Goal: Task Accomplishment & Management: Manage account settings

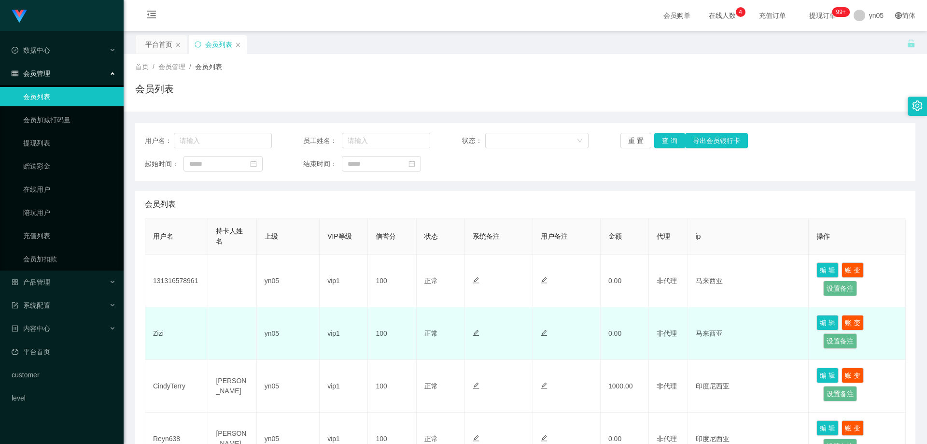
click at [160, 337] on td "Zizi" at bounding box center [176, 333] width 63 height 53
click at [159, 338] on td "Zizi" at bounding box center [176, 333] width 63 height 53
copy td "Zizi"
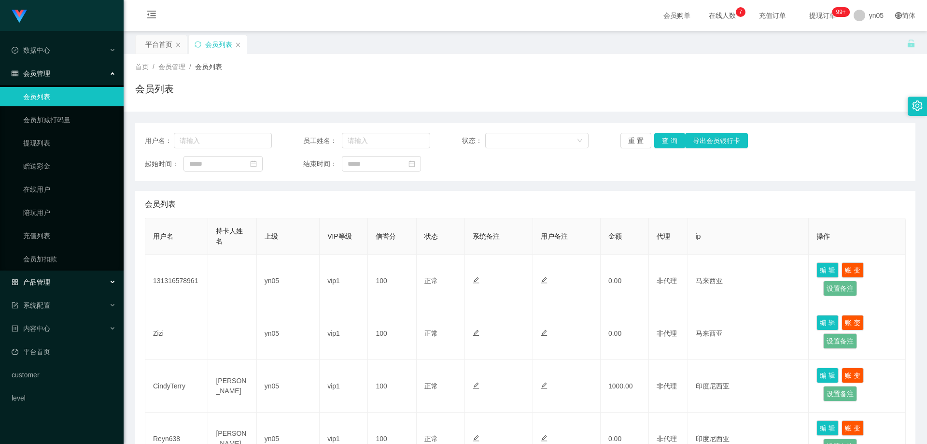
drag, startPoint x: 58, startPoint y: 280, endPoint x: 41, endPoint y: 317, distance: 40.6
click at [58, 280] on div "产品管理" at bounding box center [62, 281] width 124 height 19
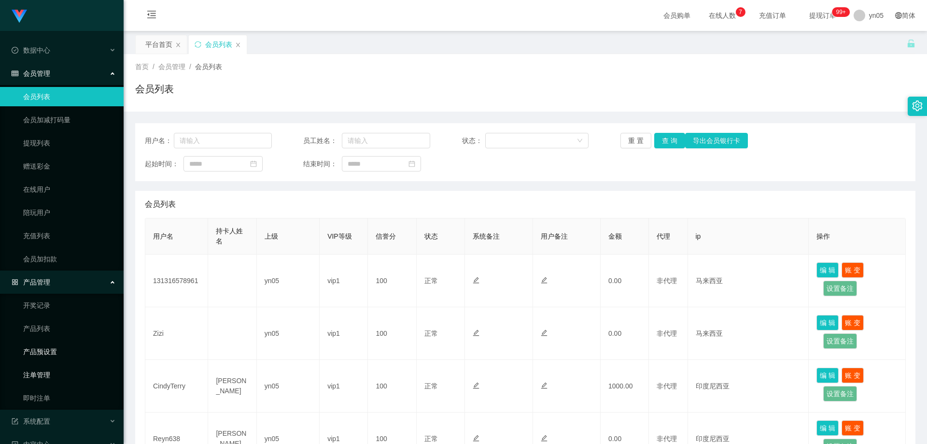
drag, startPoint x: 47, startPoint y: 356, endPoint x: 70, endPoint y: 376, distance: 29.7
click at [47, 356] on link "产品预设置" at bounding box center [69, 351] width 93 height 19
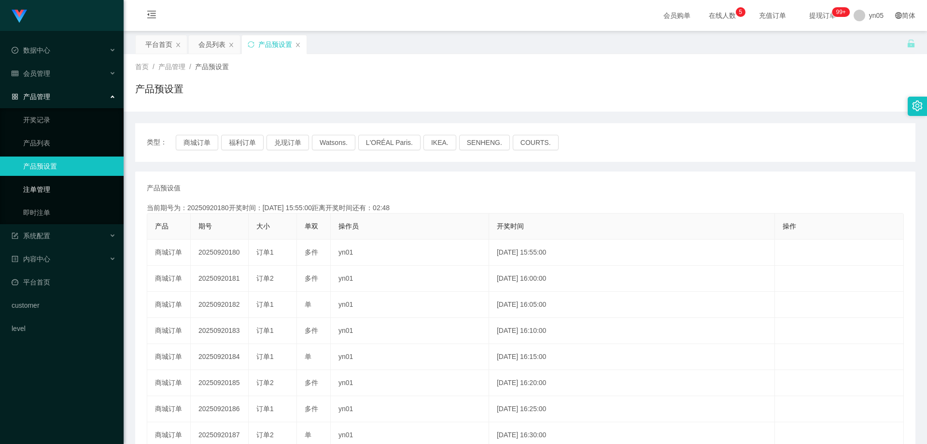
click at [54, 189] on link "注单管理" at bounding box center [69, 189] width 93 height 19
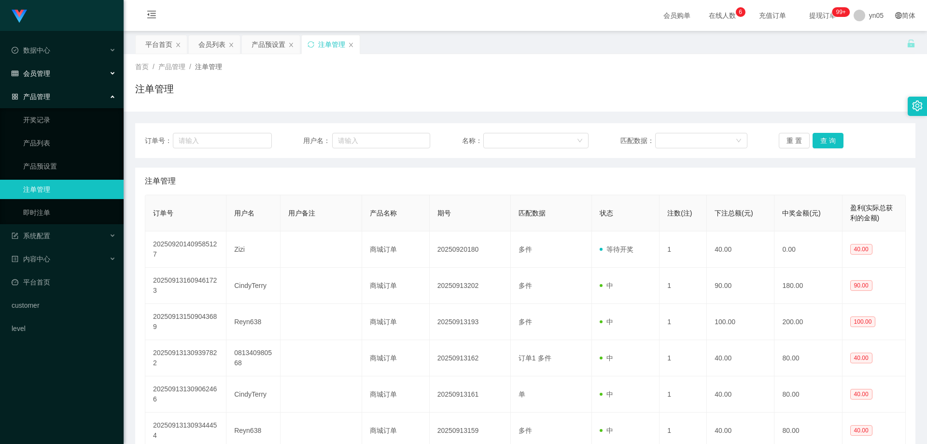
click at [41, 65] on div "会员管理" at bounding box center [62, 73] width 124 height 19
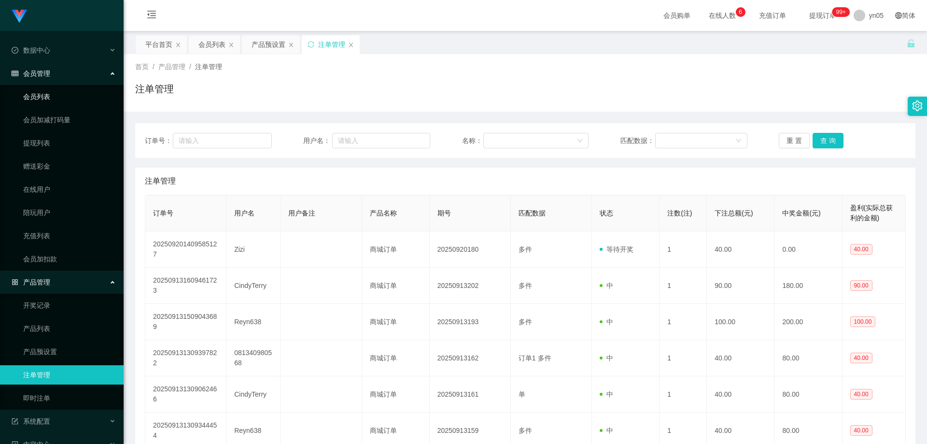
click at [51, 92] on link "会员列表" at bounding box center [69, 96] width 93 height 19
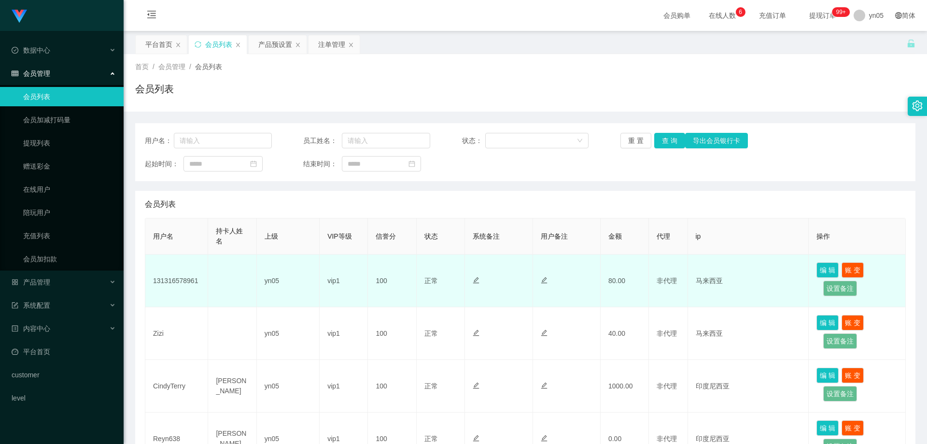
click at [175, 275] on td "131316578961" at bounding box center [176, 280] width 63 height 53
click at [176, 283] on td "131316578961" at bounding box center [176, 280] width 63 height 53
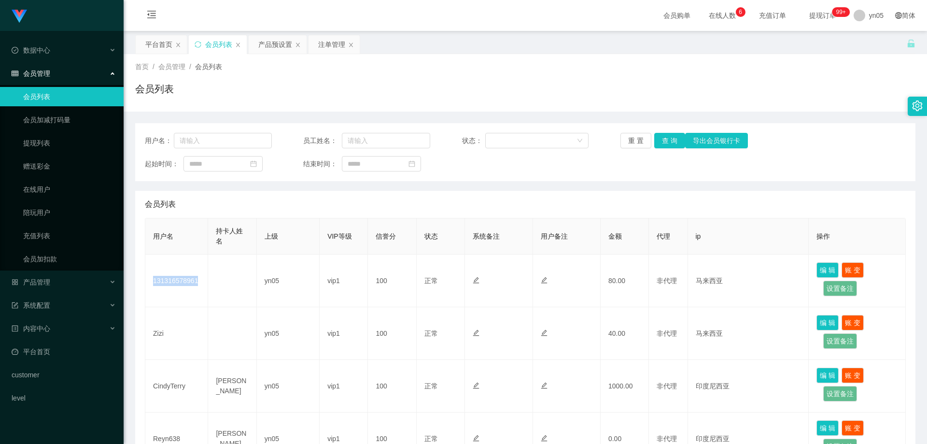
copy td "131316578961"
click at [47, 284] on span "产品管理" at bounding box center [31, 282] width 39 height 8
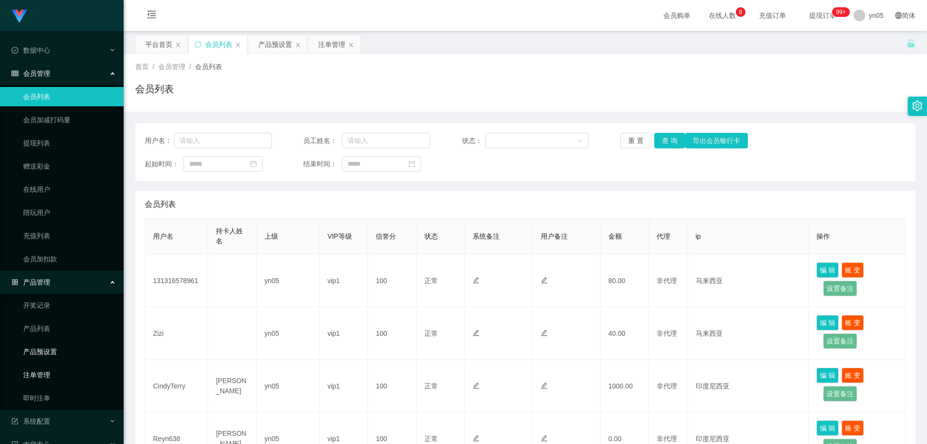
drag, startPoint x: 57, startPoint y: 358, endPoint x: 73, endPoint y: 371, distance: 20.3
click at [58, 358] on link "产品预设置" at bounding box center [69, 351] width 93 height 19
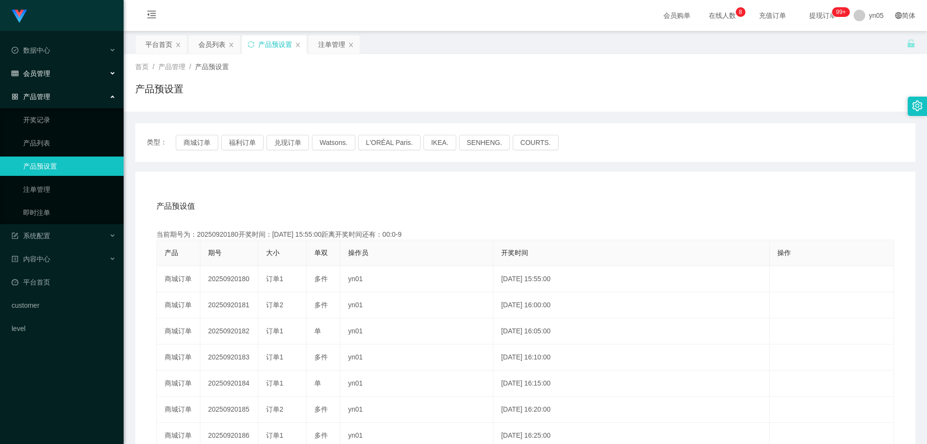
click at [47, 78] on div "会员管理" at bounding box center [62, 73] width 124 height 19
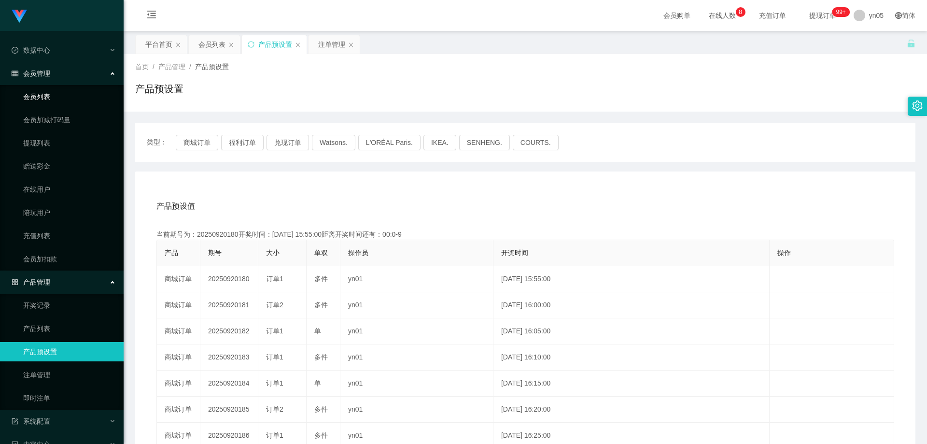
click at [49, 94] on link "会员列表" at bounding box center [69, 96] width 93 height 19
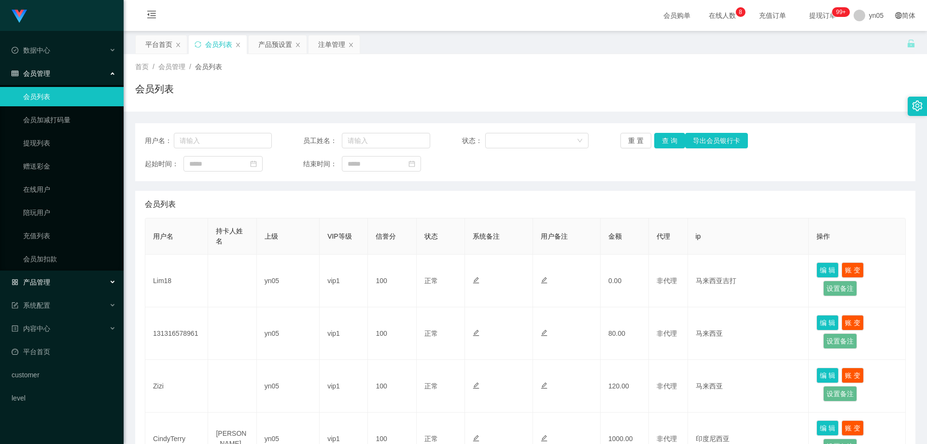
click at [45, 276] on div "产品管理" at bounding box center [62, 281] width 124 height 19
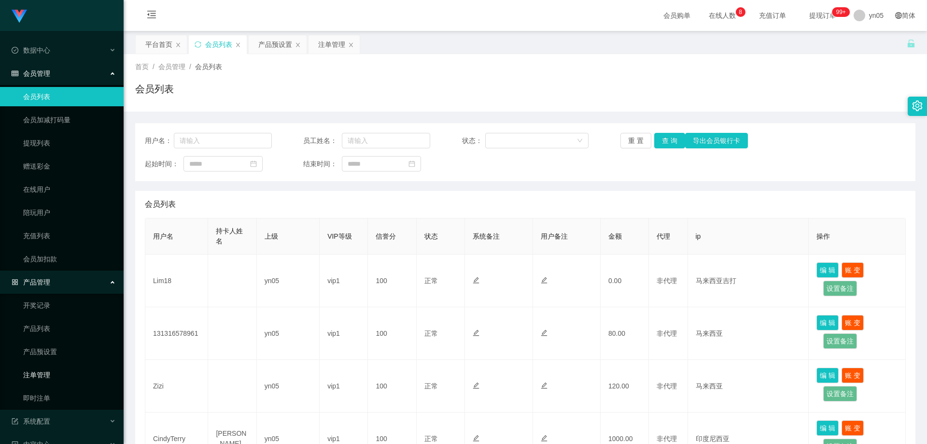
click at [52, 371] on link "注单管理" at bounding box center [69, 374] width 93 height 19
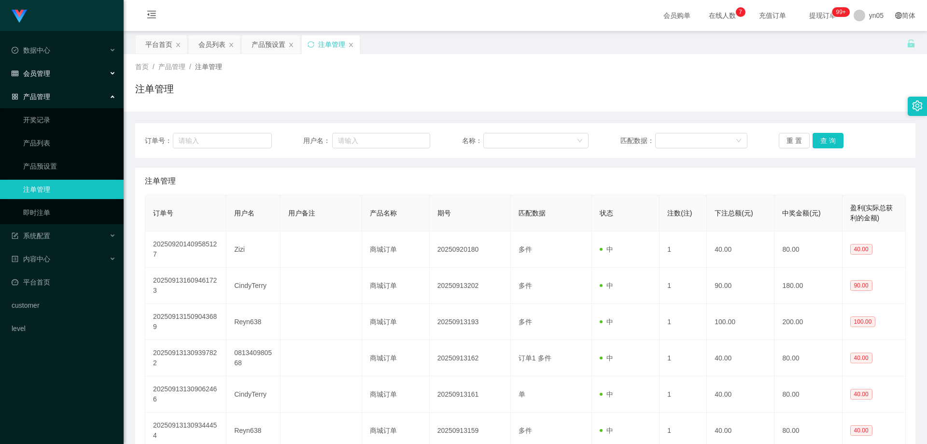
click at [46, 73] on span "会员管理" at bounding box center [31, 74] width 39 height 8
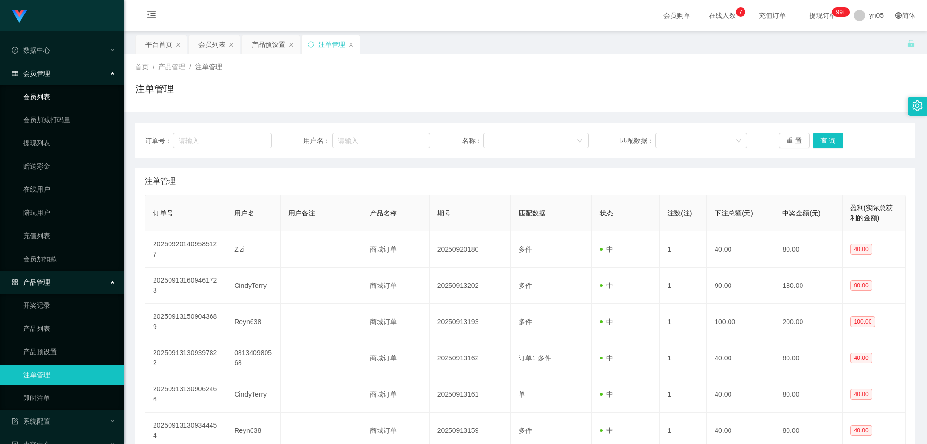
click at [56, 105] on link "会员列表" at bounding box center [69, 96] width 93 height 19
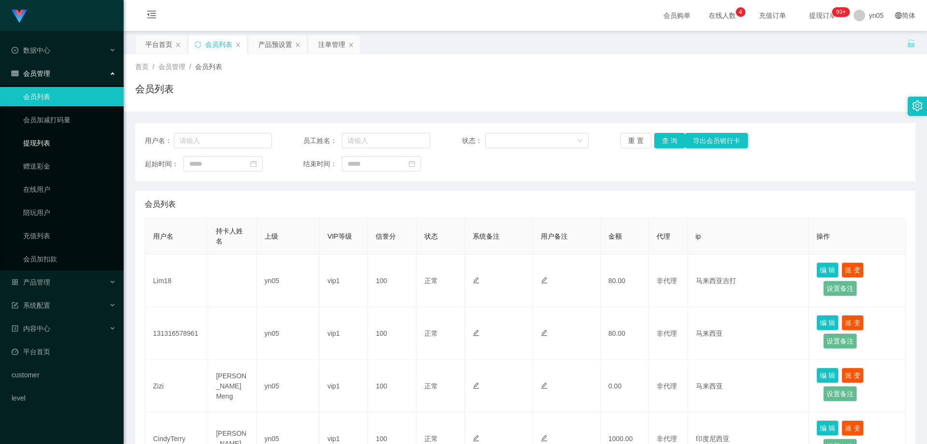
click at [45, 146] on link "提现列表" at bounding box center [69, 142] width 93 height 19
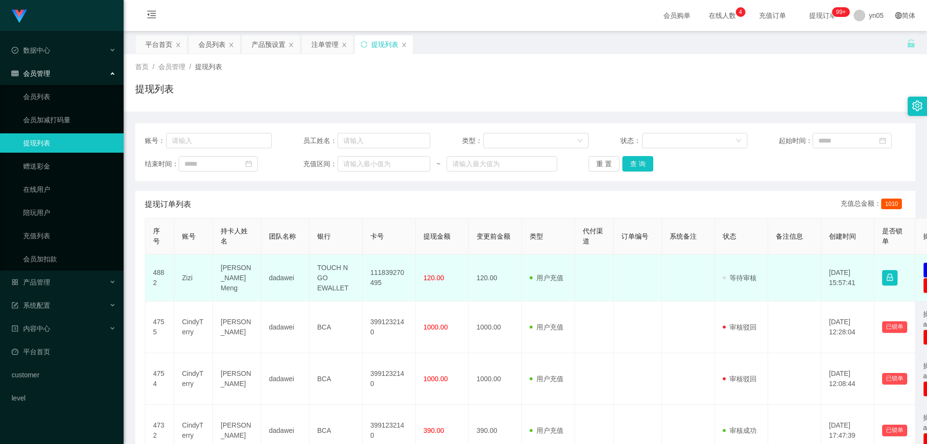
click at [231, 273] on td "[PERSON_NAME] [PERSON_NAME]" at bounding box center [237, 277] width 48 height 47
click at [185, 276] on td "Zizi" at bounding box center [193, 277] width 39 height 47
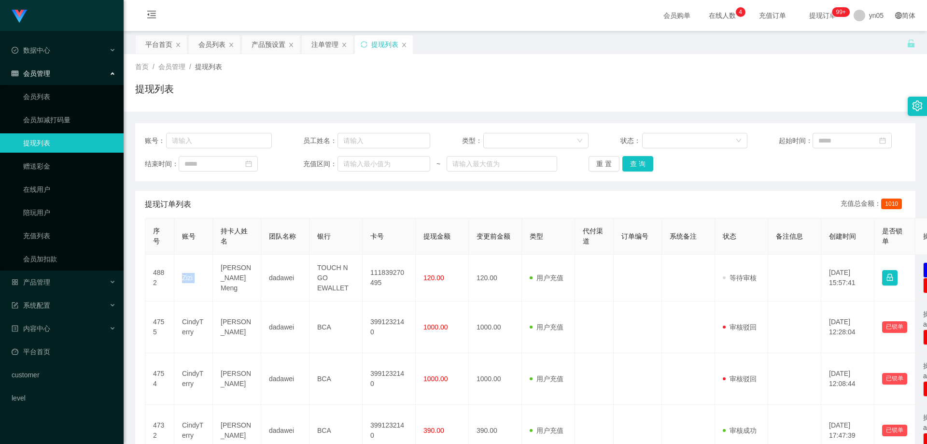
copy td "Zizi"
click at [51, 95] on link "会员列表" at bounding box center [69, 96] width 93 height 19
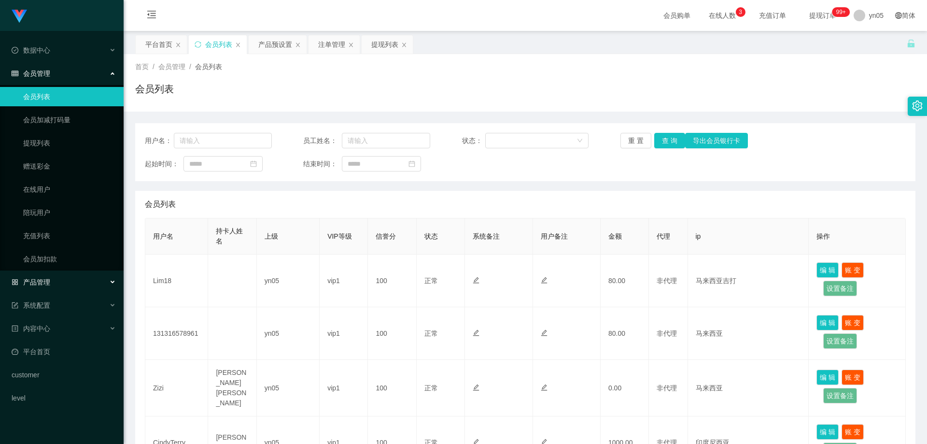
click at [54, 277] on div "产品管理" at bounding box center [62, 281] width 124 height 19
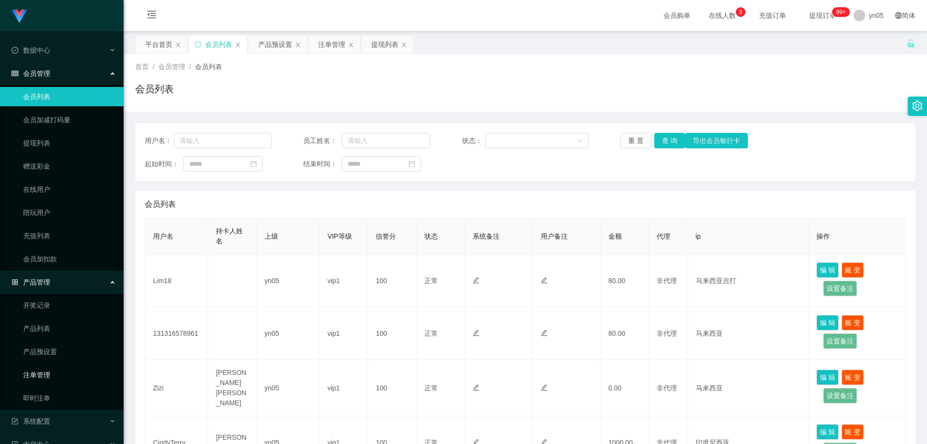
click at [64, 375] on link "注单管理" at bounding box center [69, 374] width 93 height 19
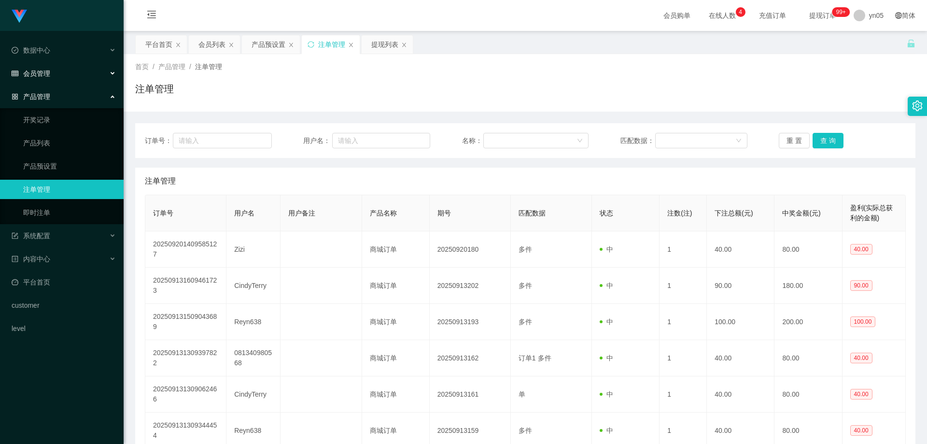
click at [43, 70] on span "会员管理" at bounding box center [31, 74] width 39 height 8
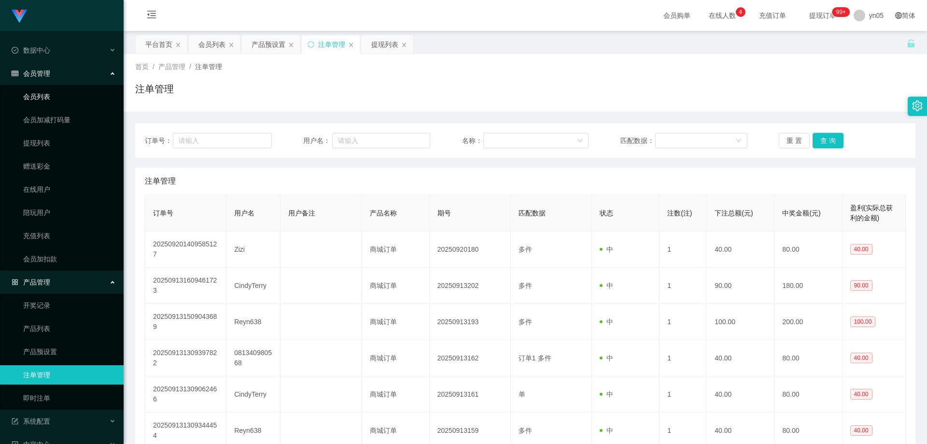
click at [50, 96] on link "会员列表" at bounding box center [69, 96] width 93 height 19
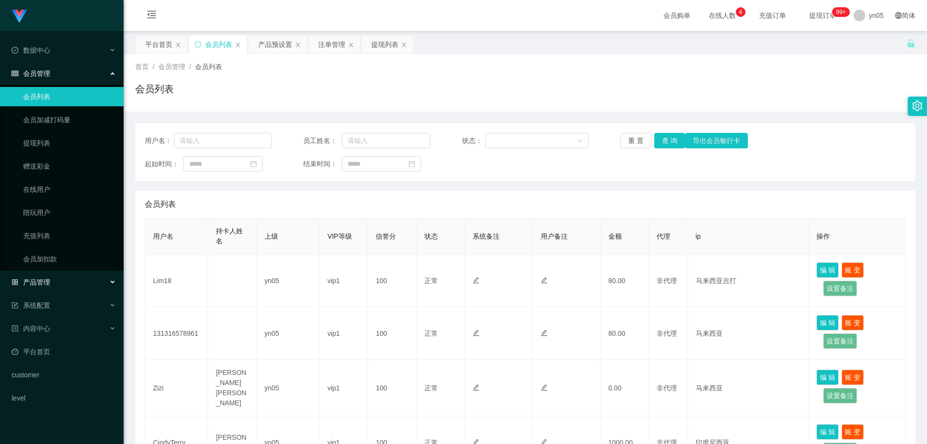
click at [48, 279] on span "产品管理" at bounding box center [31, 282] width 39 height 8
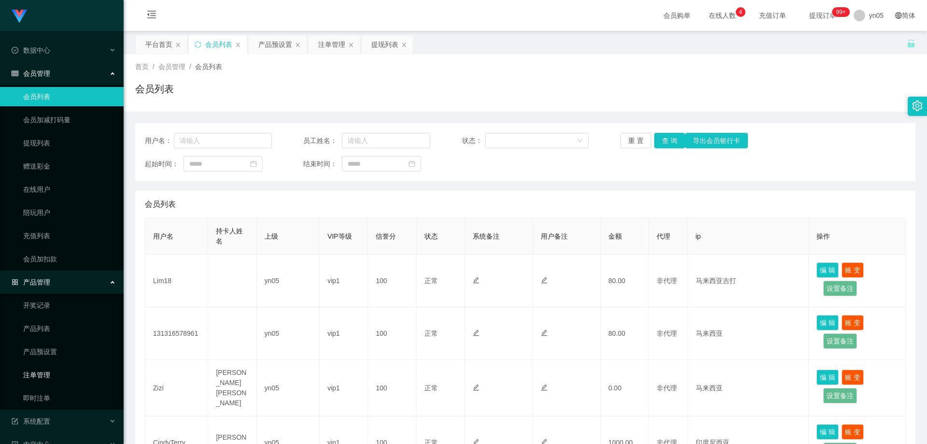
click at [59, 377] on link "注单管理" at bounding box center [69, 374] width 93 height 19
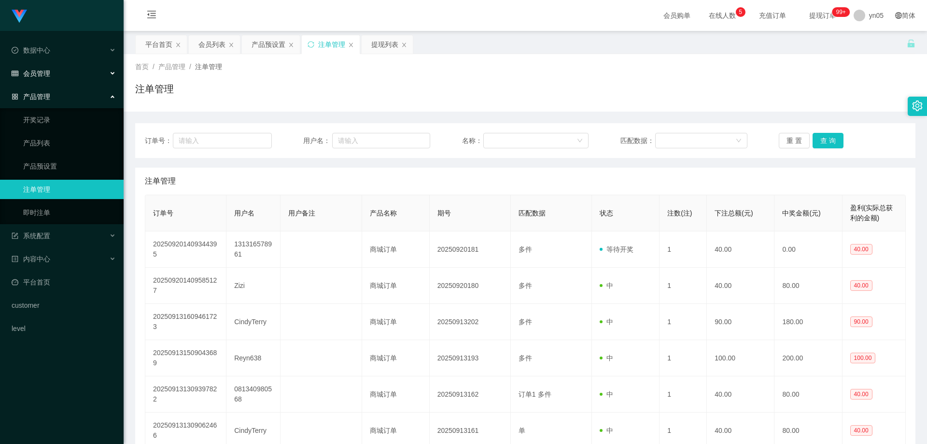
click at [46, 78] on div "会员管理" at bounding box center [62, 73] width 124 height 19
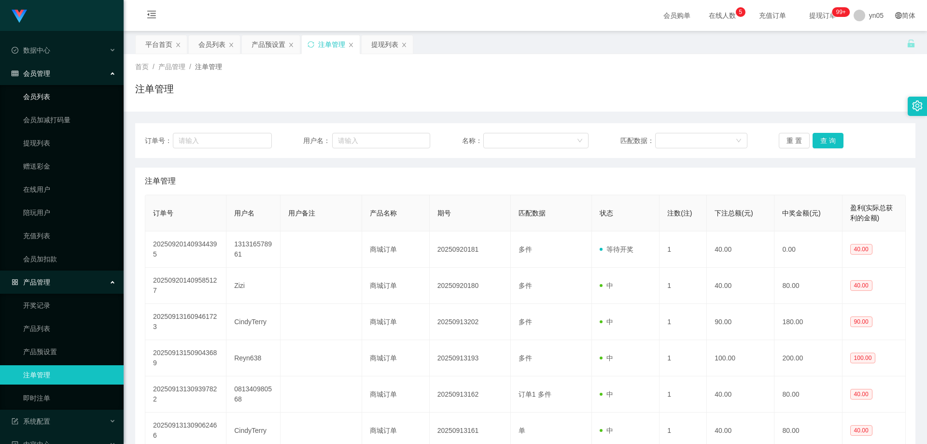
click at [49, 103] on link "会员列表" at bounding box center [69, 96] width 93 height 19
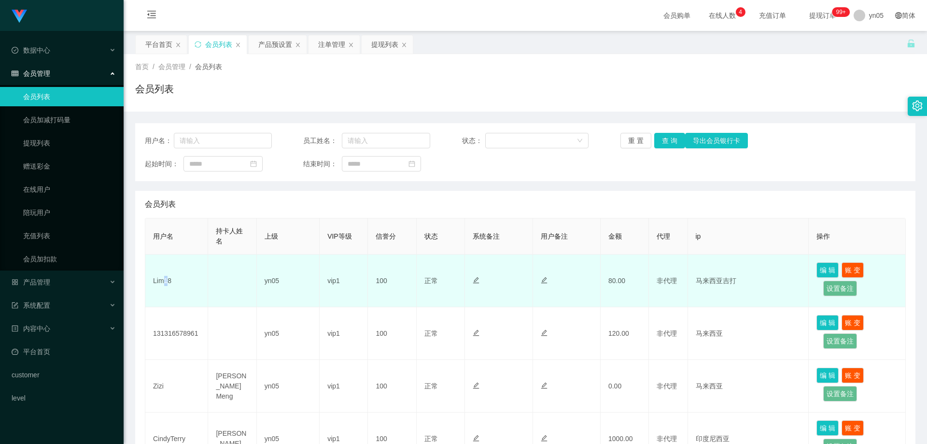
click at [166, 279] on td "Lim18" at bounding box center [176, 280] width 63 height 53
click at [161, 283] on td "Lim18" at bounding box center [176, 280] width 63 height 53
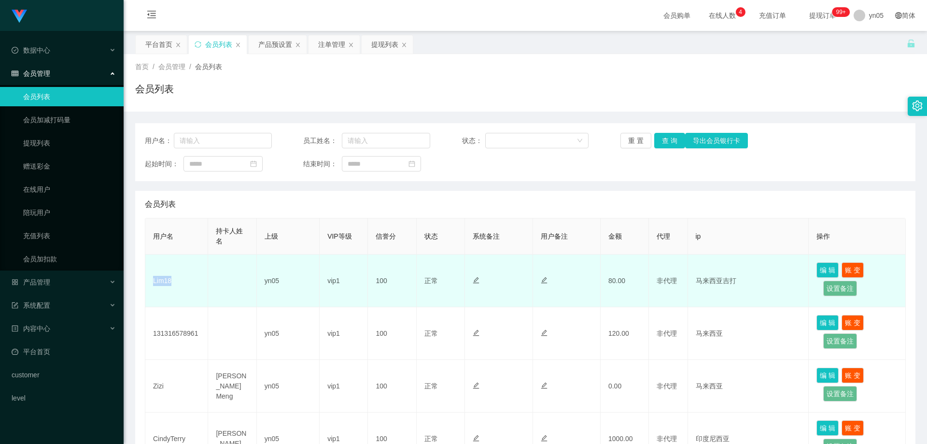
click at [161, 283] on td "Lim18" at bounding box center [176, 280] width 63 height 53
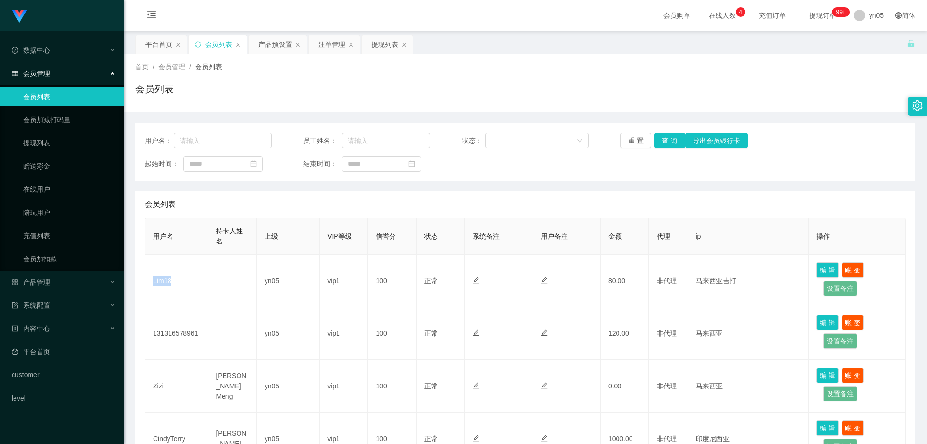
copy td "Lim18"
click at [60, 284] on div "产品管理" at bounding box center [62, 281] width 124 height 19
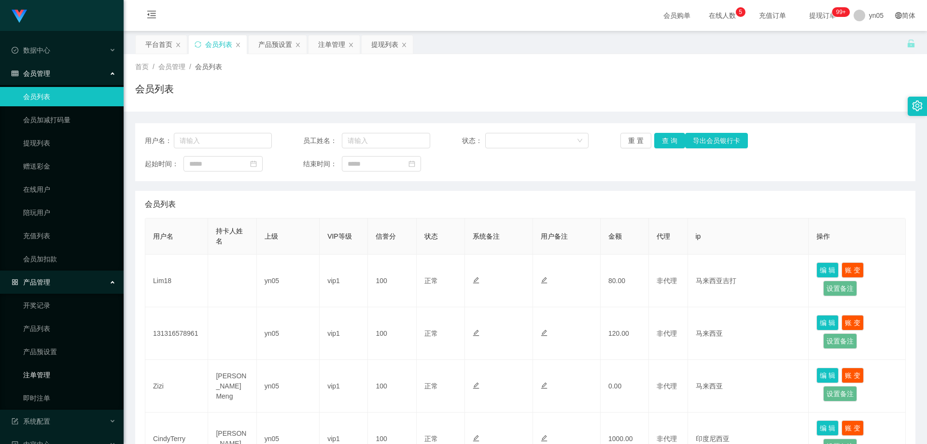
click at [53, 373] on link "注单管理" at bounding box center [69, 374] width 93 height 19
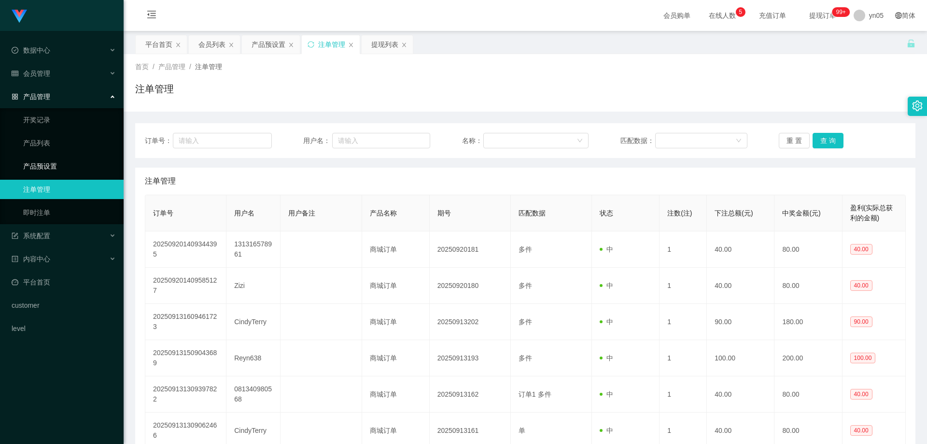
click at [51, 161] on link "产品预设置" at bounding box center [69, 165] width 93 height 19
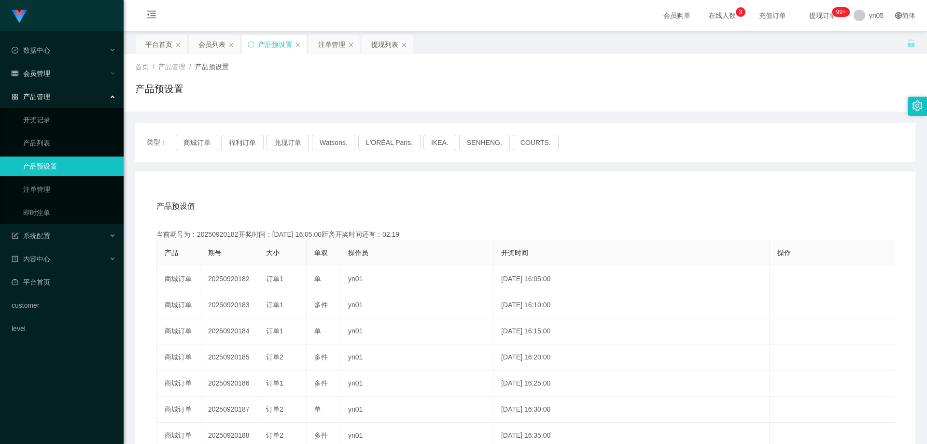
click at [44, 73] on span "会员管理" at bounding box center [31, 74] width 39 height 8
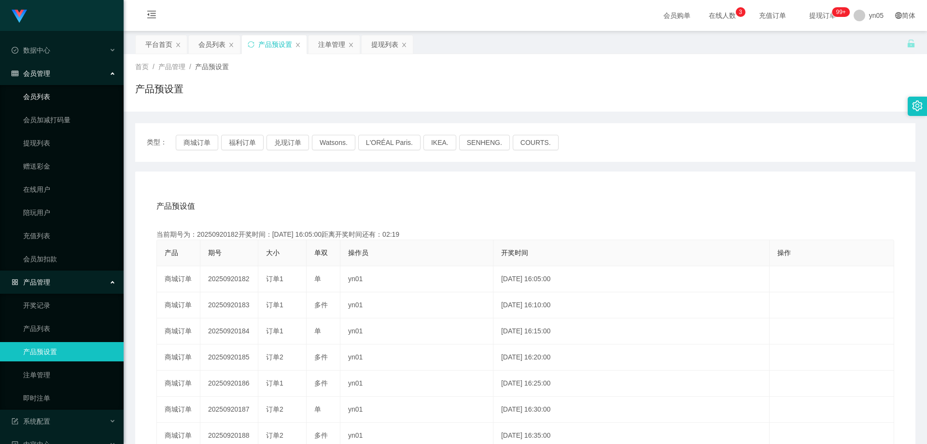
click at [50, 93] on link "会员列表" at bounding box center [69, 96] width 93 height 19
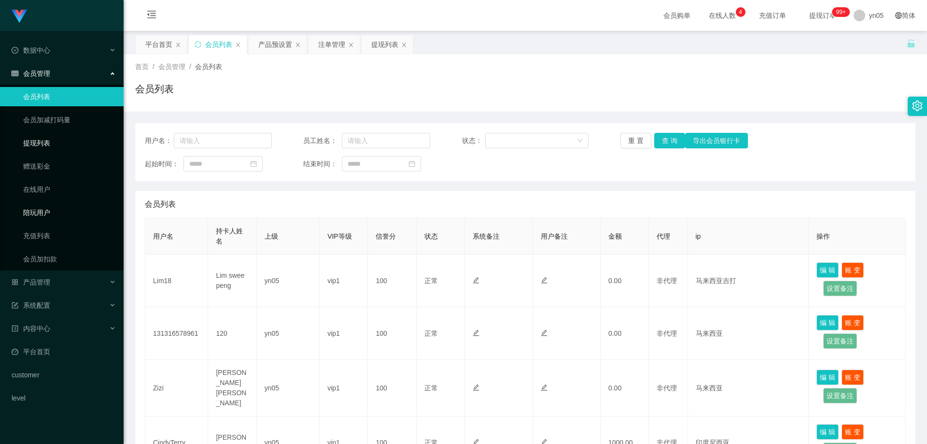
drag, startPoint x: 53, startPoint y: 142, endPoint x: 107, endPoint y: 210, distance: 86.9
click at [53, 142] on link "提现列表" at bounding box center [69, 142] width 93 height 19
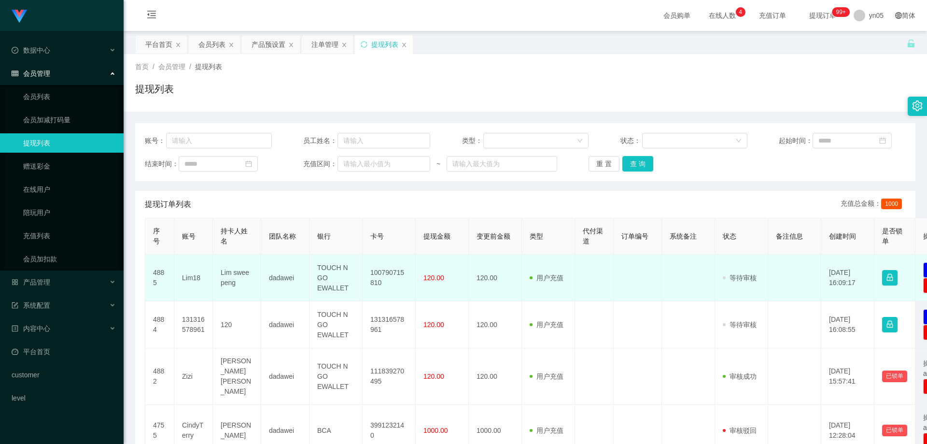
click at [229, 277] on td "Lim swee peng" at bounding box center [237, 277] width 48 height 47
click at [197, 280] on td "Lim18" at bounding box center [193, 277] width 39 height 47
click at [196, 280] on td "Lim18" at bounding box center [193, 277] width 39 height 47
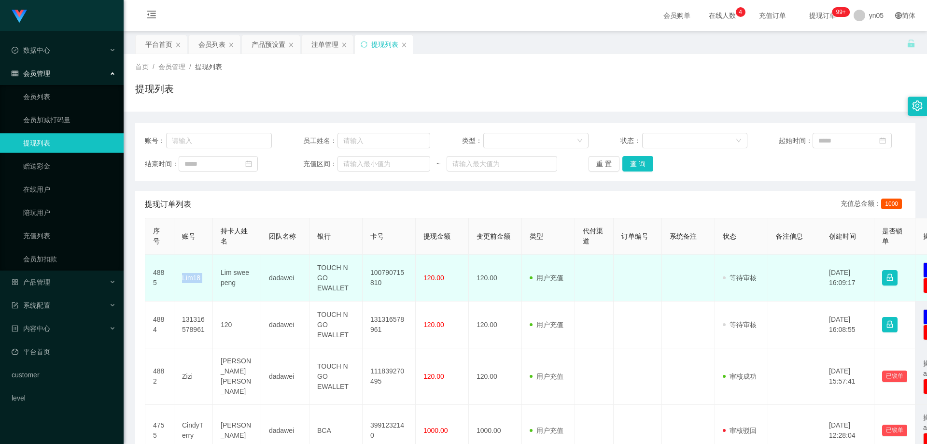
click at [196, 280] on td "Lim18" at bounding box center [193, 277] width 39 height 47
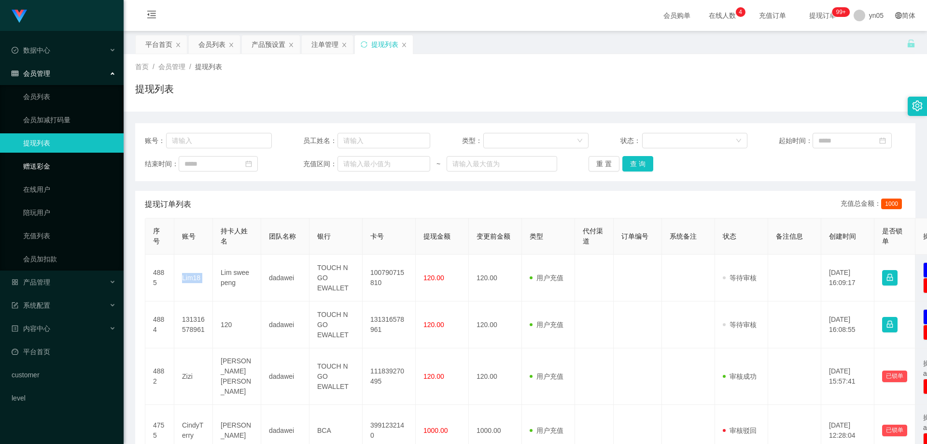
copy td "Lim18"
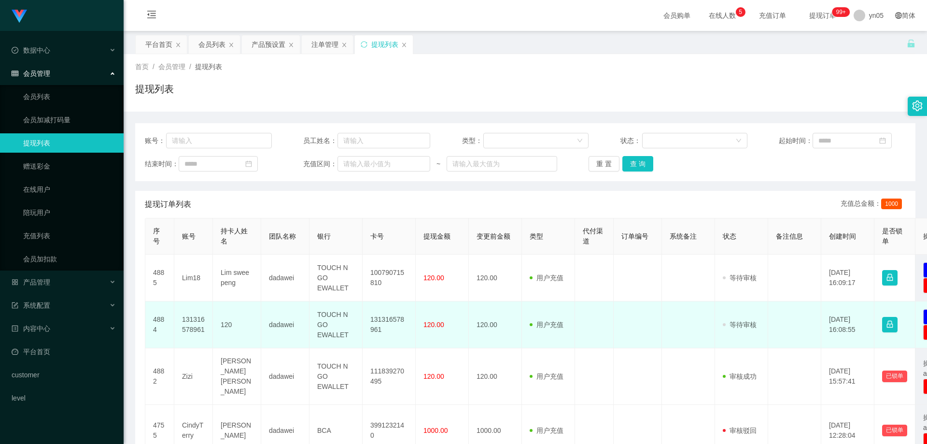
click at [191, 323] on td "131316578961" at bounding box center [193, 324] width 39 height 47
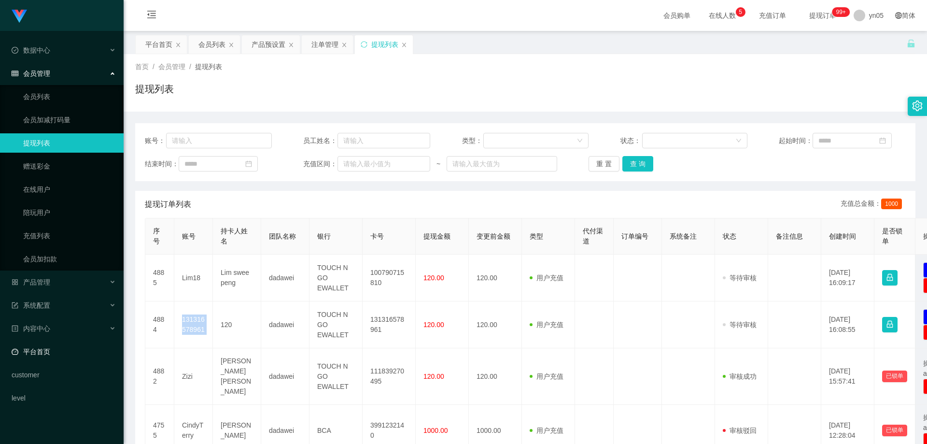
copy td "131316578961"
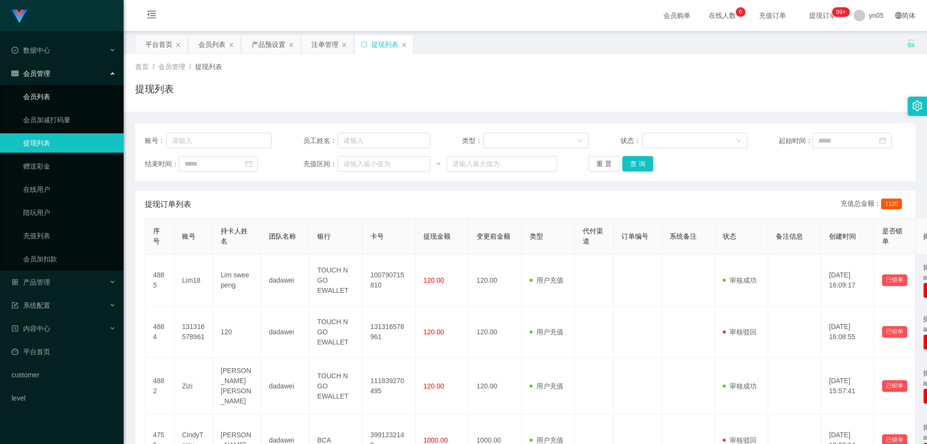
click at [59, 101] on link "会员列表" at bounding box center [69, 96] width 93 height 19
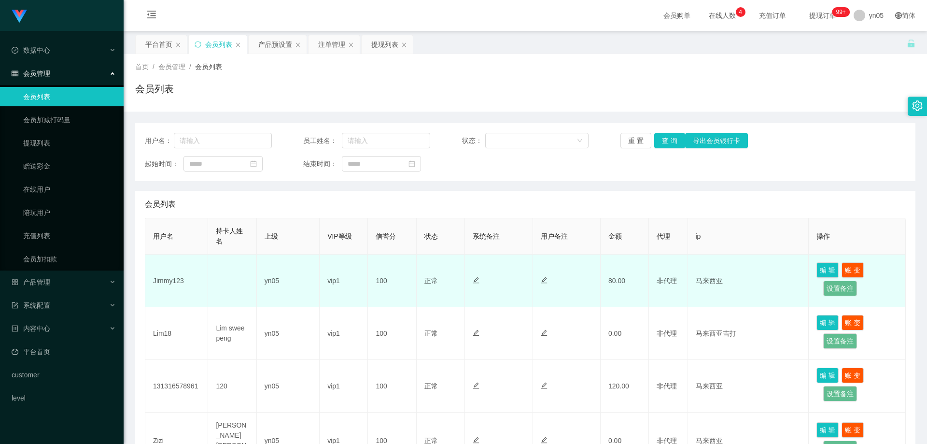
click at [168, 284] on td "Jimmy123" at bounding box center [176, 280] width 63 height 53
copy td "Jimmy123"
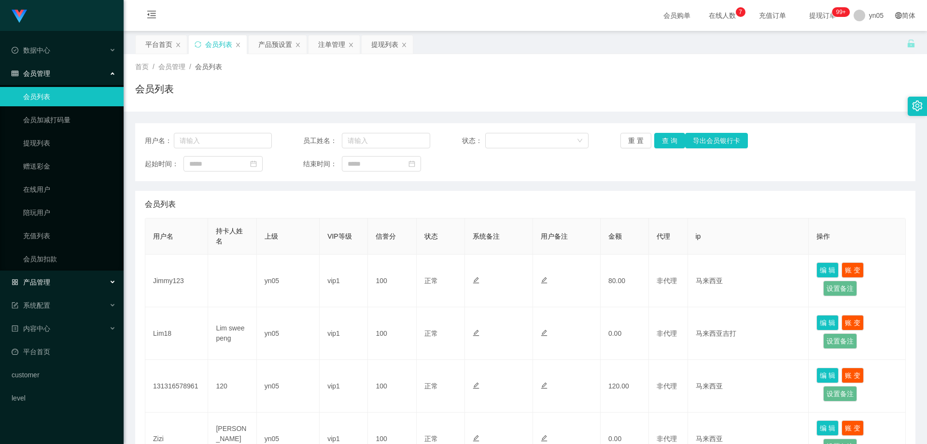
click at [54, 282] on div "产品管理" at bounding box center [62, 281] width 124 height 19
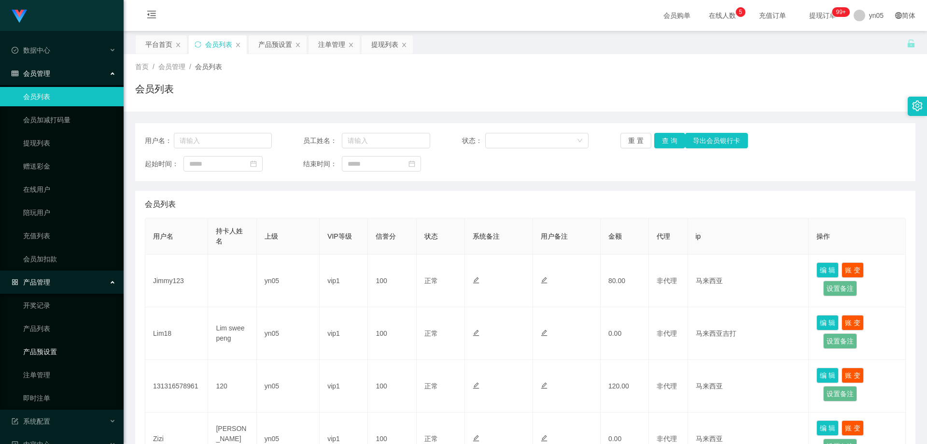
click at [58, 352] on link "产品预设置" at bounding box center [69, 351] width 93 height 19
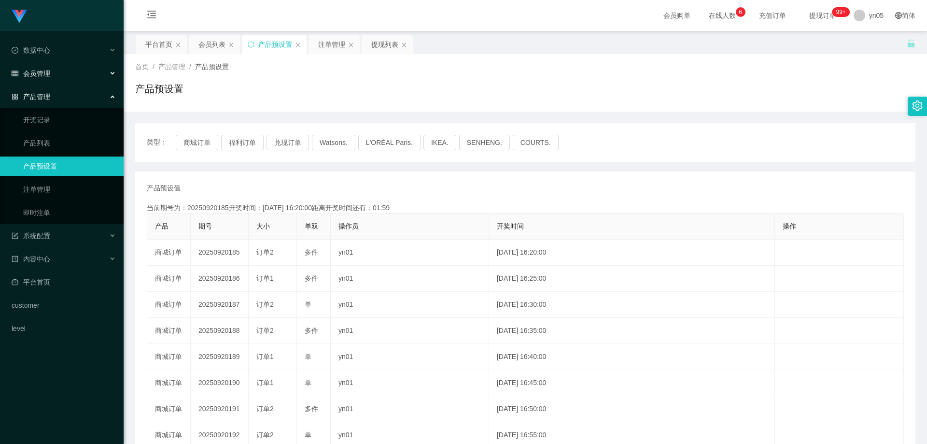
click at [53, 68] on div "会员管理" at bounding box center [62, 73] width 124 height 19
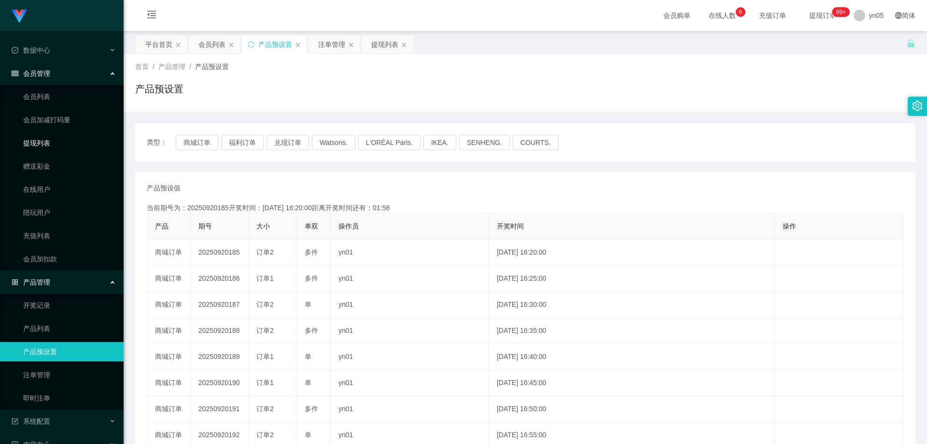
click at [42, 143] on link "提现列表" at bounding box center [69, 142] width 93 height 19
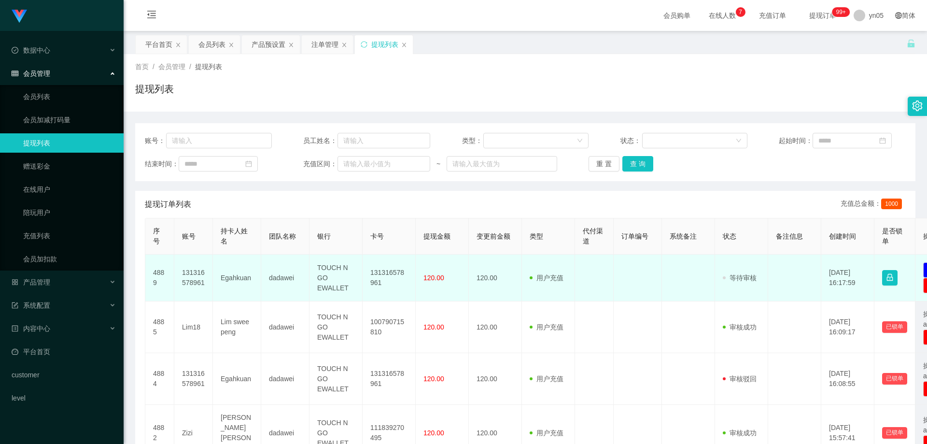
click at [192, 271] on td "131316578961" at bounding box center [193, 277] width 39 height 47
copy td "131316578961"
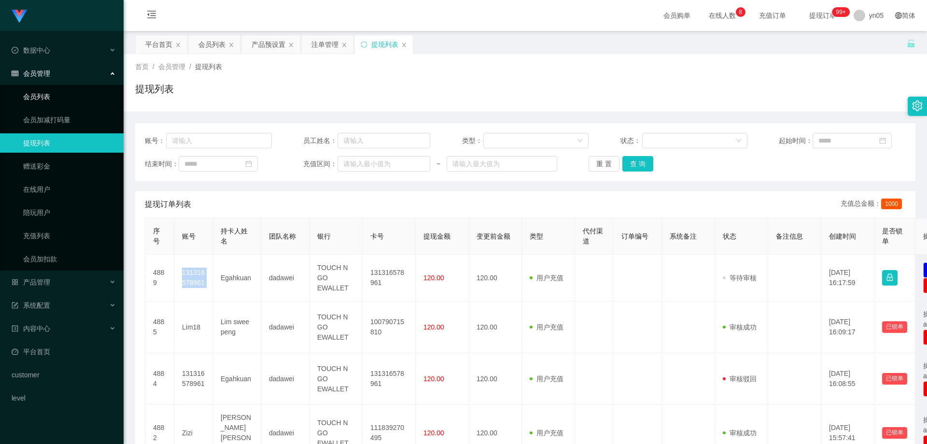
click at [42, 98] on link "会员列表" at bounding box center [69, 96] width 93 height 19
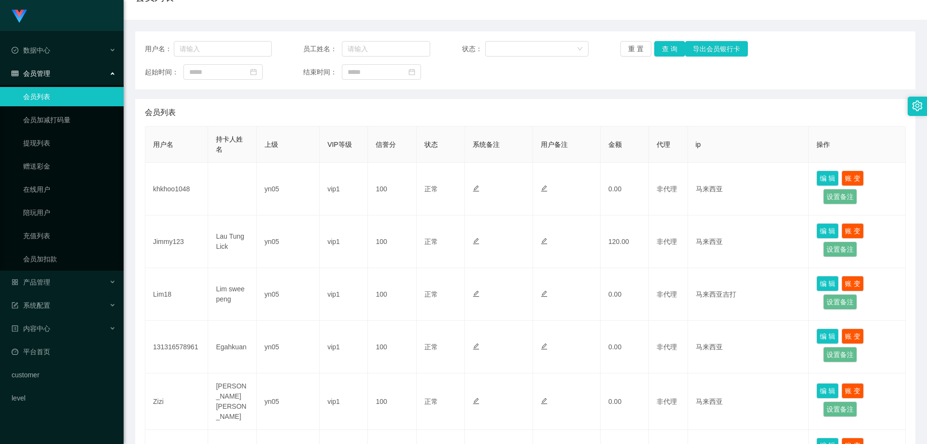
scroll to position [97, 0]
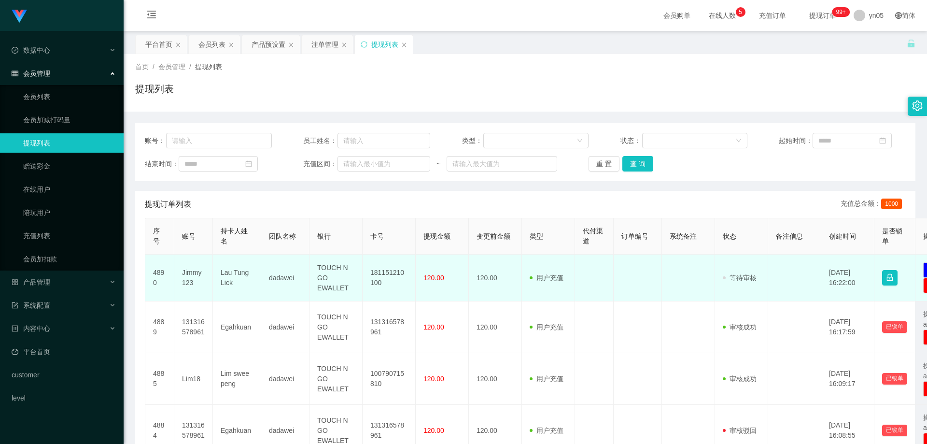
click at [191, 268] on td "Jimmy123" at bounding box center [193, 277] width 39 height 47
copy td "Jimmy123"
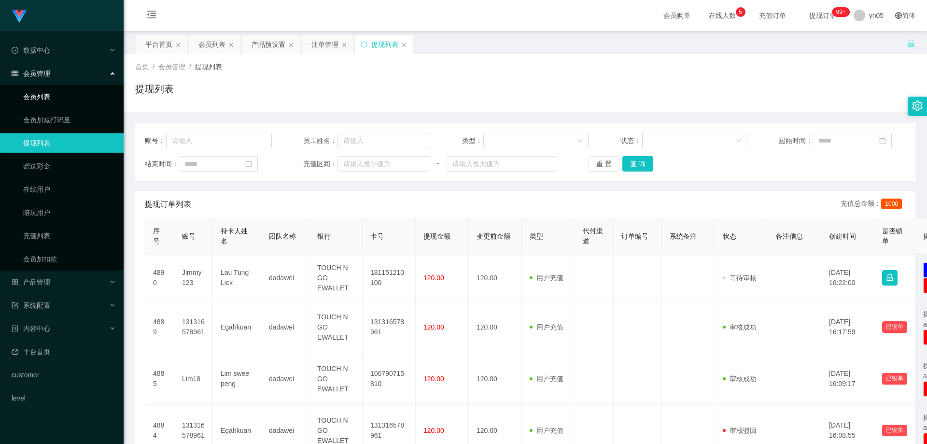
drag, startPoint x: 58, startPoint y: 96, endPoint x: 101, endPoint y: 98, distance: 43.0
click at [58, 96] on link "会员列表" at bounding box center [69, 96] width 93 height 19
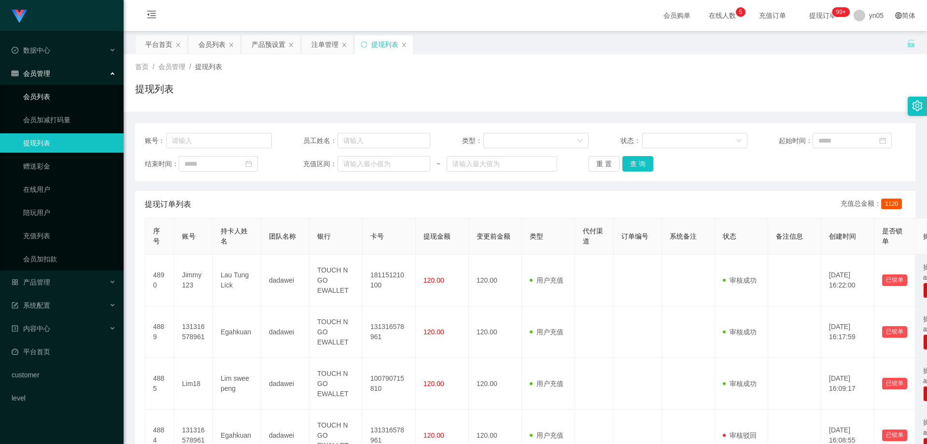
drag, startPoint x: 39, startPoint y: 93, endPoint x: 229, endPoint y: 111, distance: 191.5
click at [39, 93] on link "会员列表" at bounding box center [69, 96] width 93 height 19
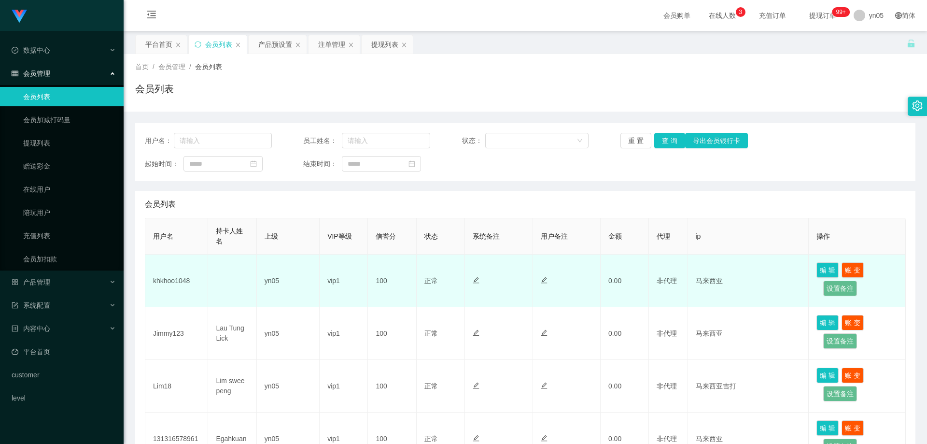
click at [174, 278] on td "khkhoo1048" at bounding box center [176, 280] width 63 height 53
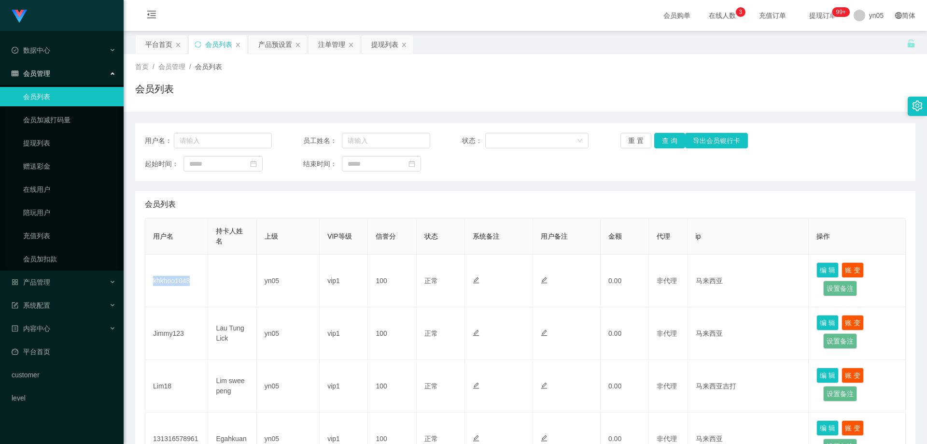
copy td "khkhoo1048"
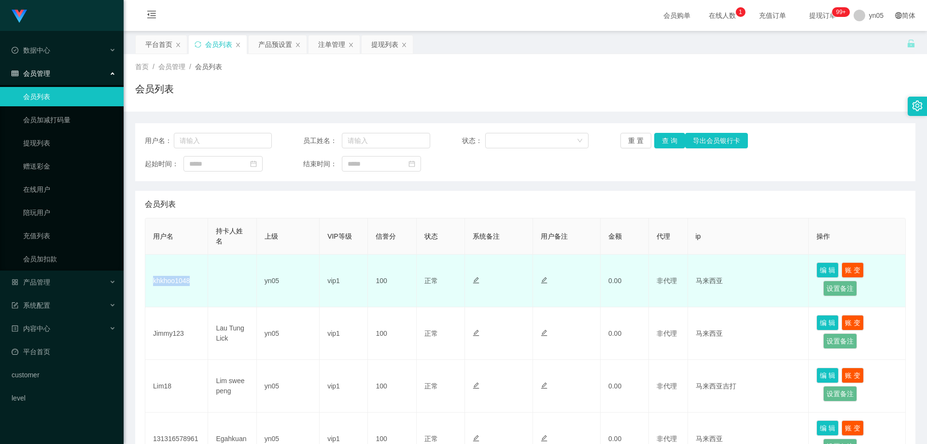
click at [176, 281] on td "khkhoo1048" at bounding box center [176, 280] width 63 height 53
click at [170, 279] on td "khkhoo1048" at bounding box center [176, 280] width 63 height 53
copy td "khkhoo1048"
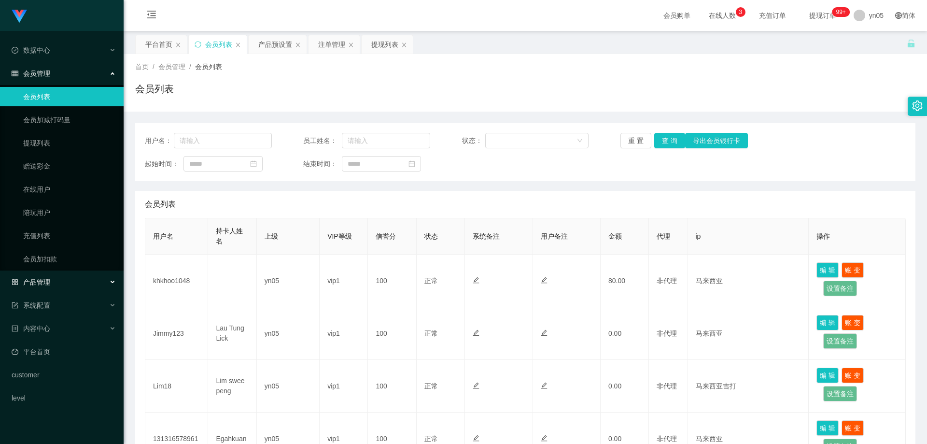
click at [54, 278] on div "产品管理" at bounding box center [62, 281] width 124 height 19
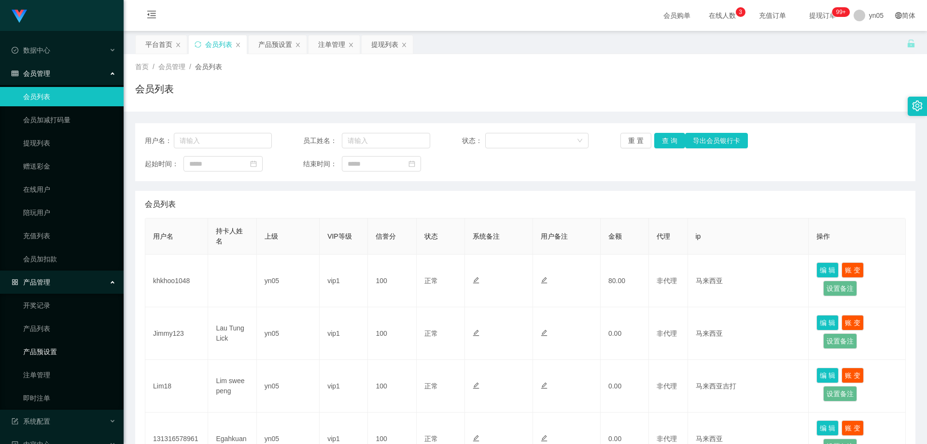
click at [57, 352] on link "产品预设置" at bounding box center [69, 351] width 93 height 19
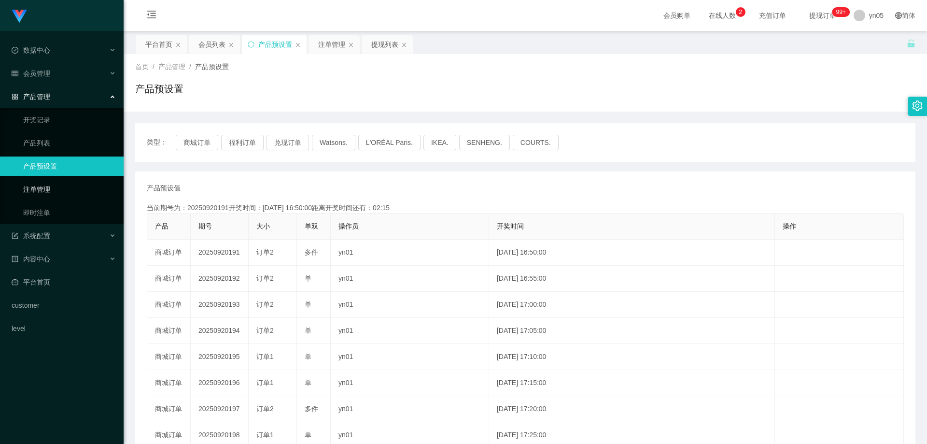
click at [46, 185] on link "注单管理" at bounding box center [69, 189] width 93 height 19
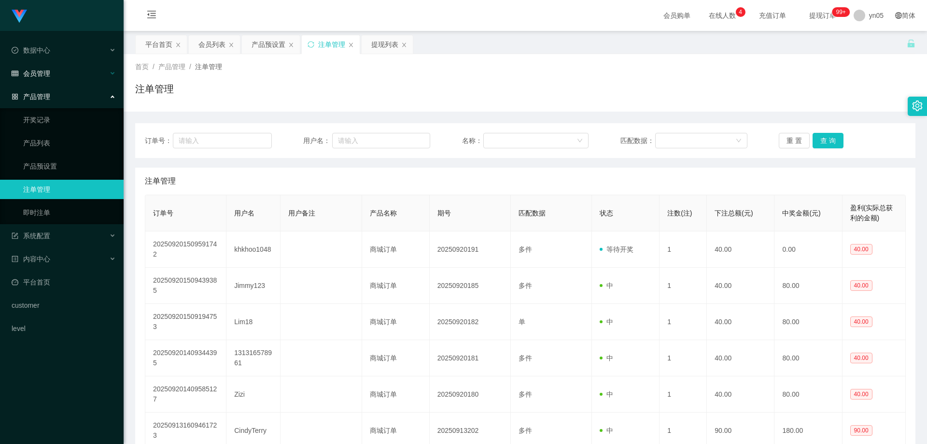
click at [52, 75] on div "会员管理" at bounding box center [62, 73] width 124 height 19
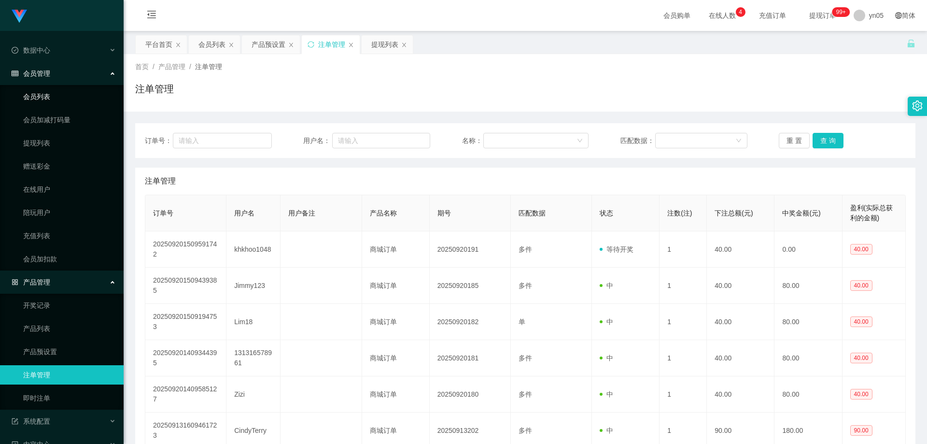
click at [51, 95] on link "会员列表" at bounding box center [69, 96] width 93 height 19
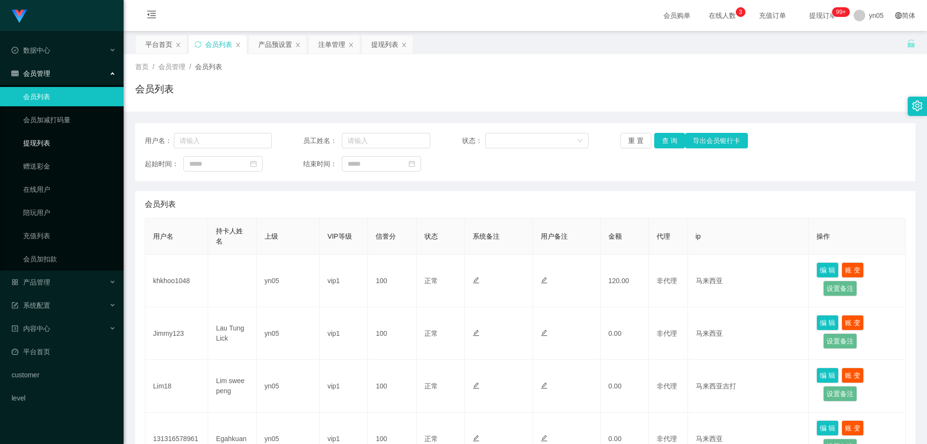
click at [59, 137] on link "提现列表" at bounding box center [69, 142] width 93 height 19
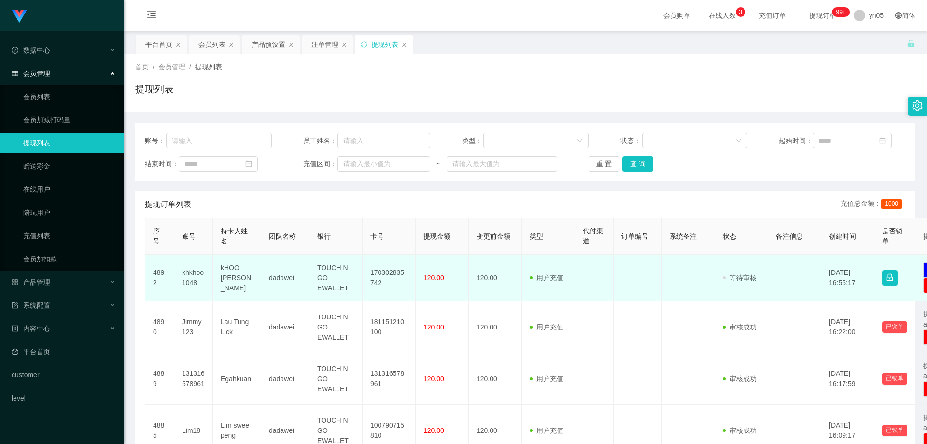
click at [189, 276] on td "khkhoo1048" at bounding box center [193, 277] width 39 height 47
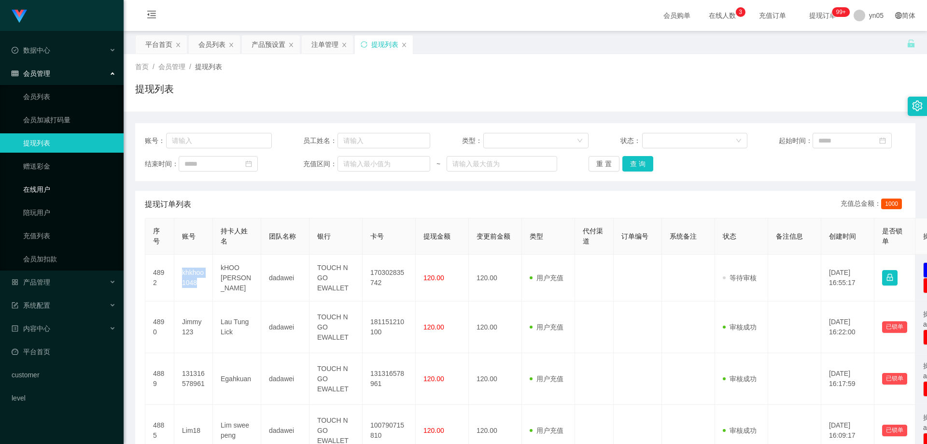
copy td "khkhoo1048"
click at [43, 96] on link "会员列表" at bounding box center [69, 96] width 93 height 19
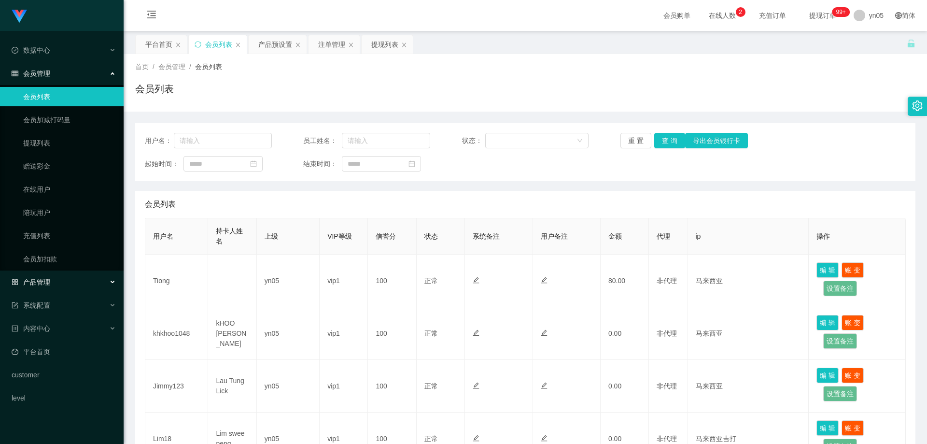
click at [47, 283] on span "产品管理" at bounding box center [31, 282] width 39 height 8
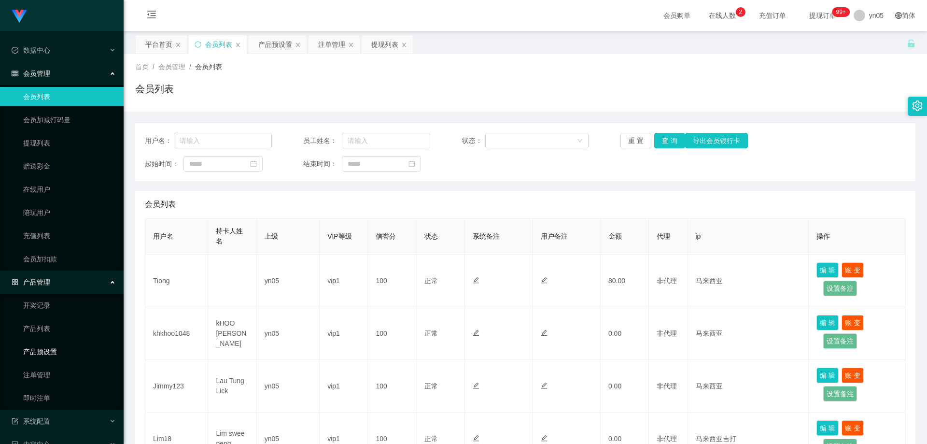
click at [55, 356] on link "产品预设置" at bounding box center [69, 351] width 93 height 19
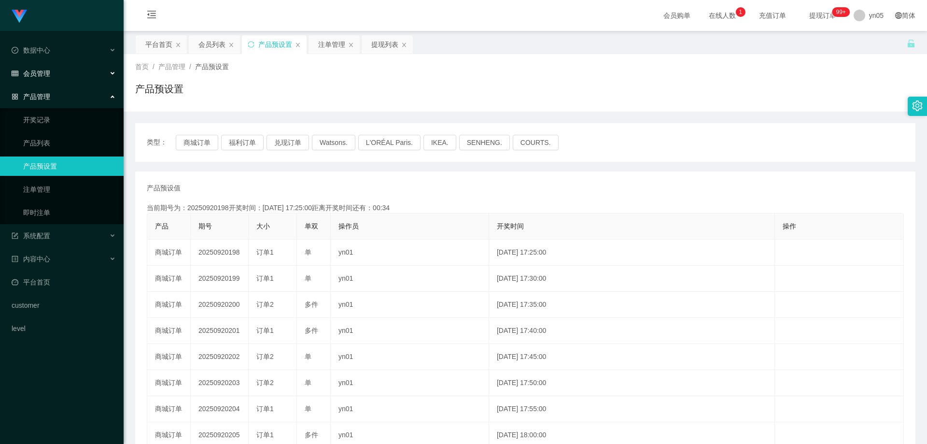
click at [54, 75] on div "会员管理" at bounding box center [62, 73] width 124 height 19
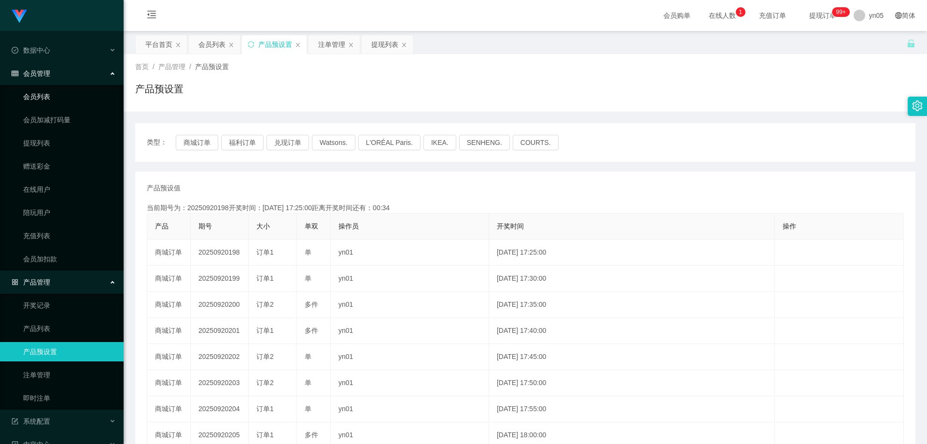
click at [48, 101] on link "会员列表" at bounding box center [69, 96] width 93 height 19
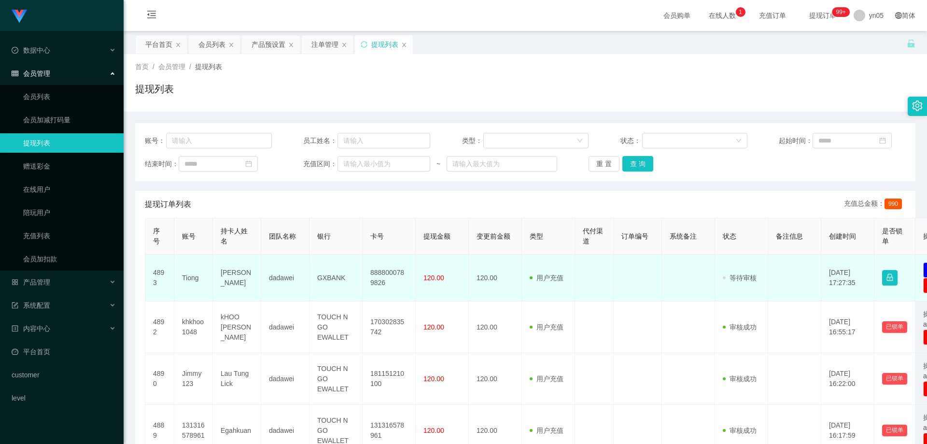
click at [231, 275] on td "[PERSON_NAME]" at bounding box center [237, 277] width 48 height 47
click at [189, 283] on td "Tiong" at bounding box center [193, 277] width 39 height 47
click at [191, 279] on td "Tiong" at bounding box center [193, 277] width 39 height 47
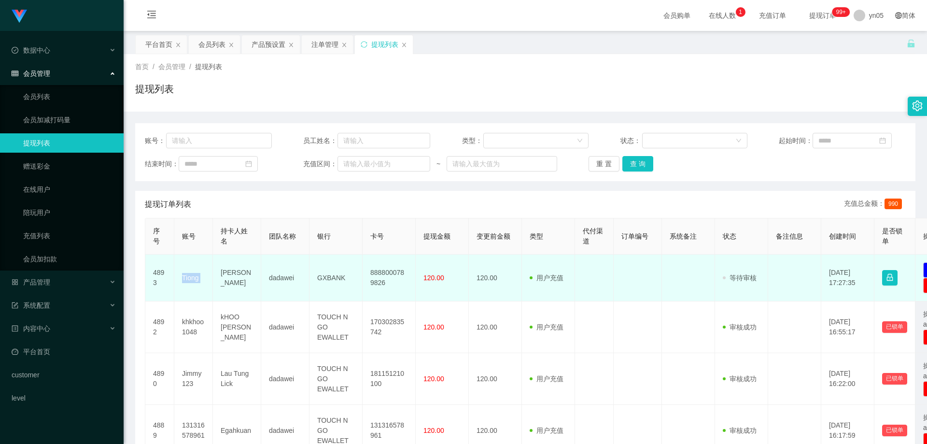
click at [191, 279] on td "Tiong" at bounding box center [193, 277] width 39 height 47
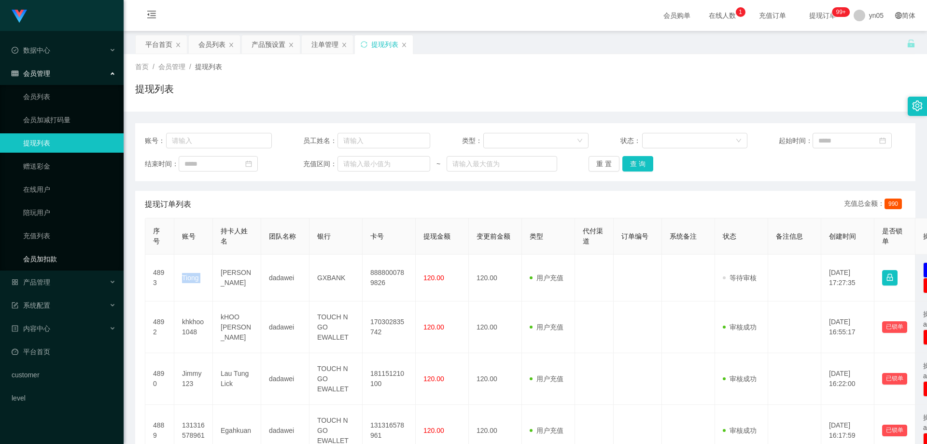
copy td "Tiong"
click at [70, 94] on link "会员列表" at bounding box center [69, 96] width 93 height 19
